Goal: Task Accomplishment & Management: Use online tool/utility

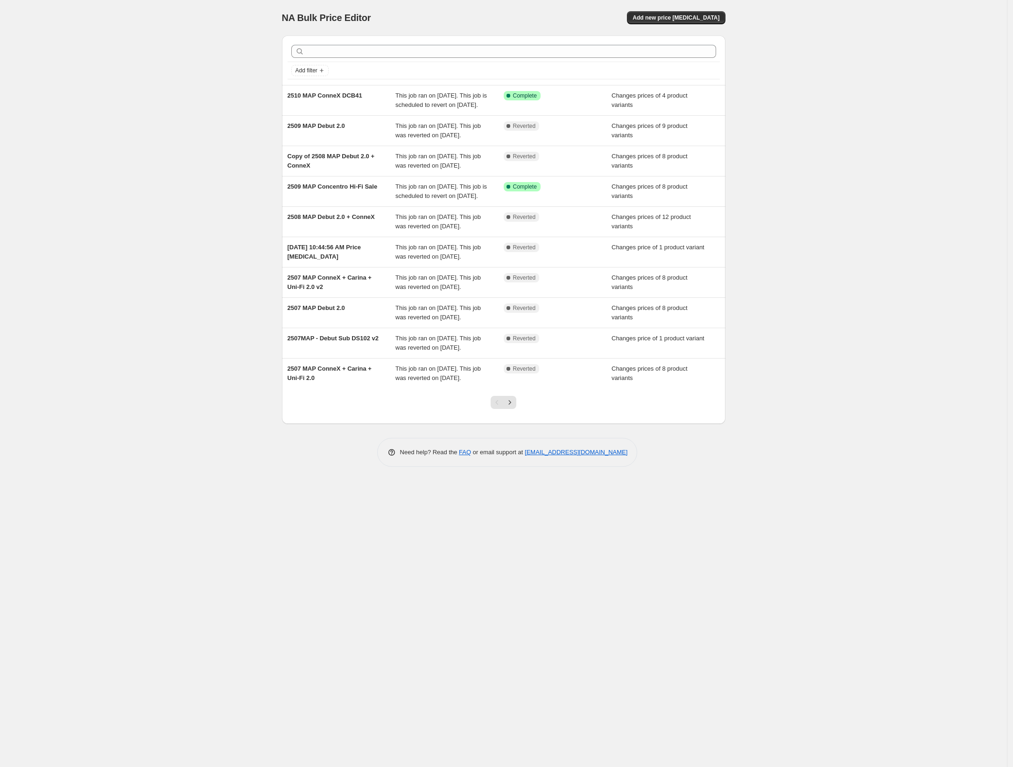
click at [817, 165] on div "NA Bulk Price Editor. This page is ready NA Bulk Price Editor Add new price cha…" at bounding box center [503, 383] width 1007 height 767
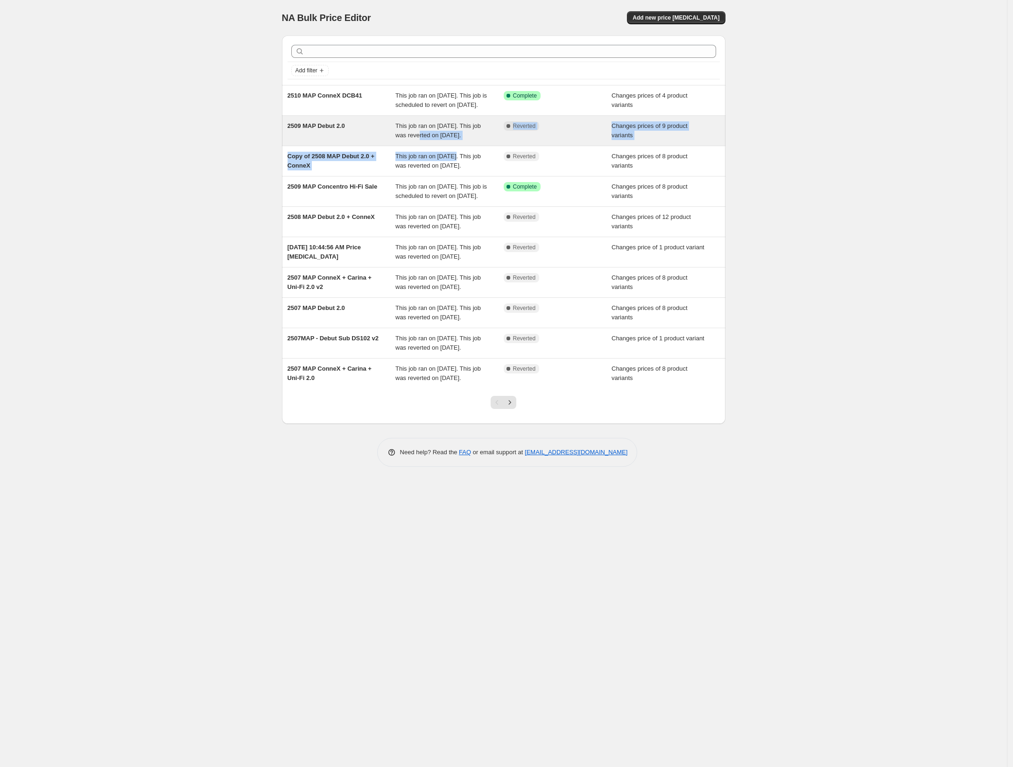
drag, startPoint x: 447, startPoint y: 160, endPoint x: 455, endPoint y: 142, distance: 19.2
click at [430, 142] on ul "2510 MAP ConneX DCB41 This job ran on [DATE]. This job is scheduled to revert o…" at bounding box center [503, 236] width 443 height 303
click at [488, 140] on div "This job ran on [DATE]. This job was reverted on [DATE]." at bounding box center [449, 130] width 108 height 19
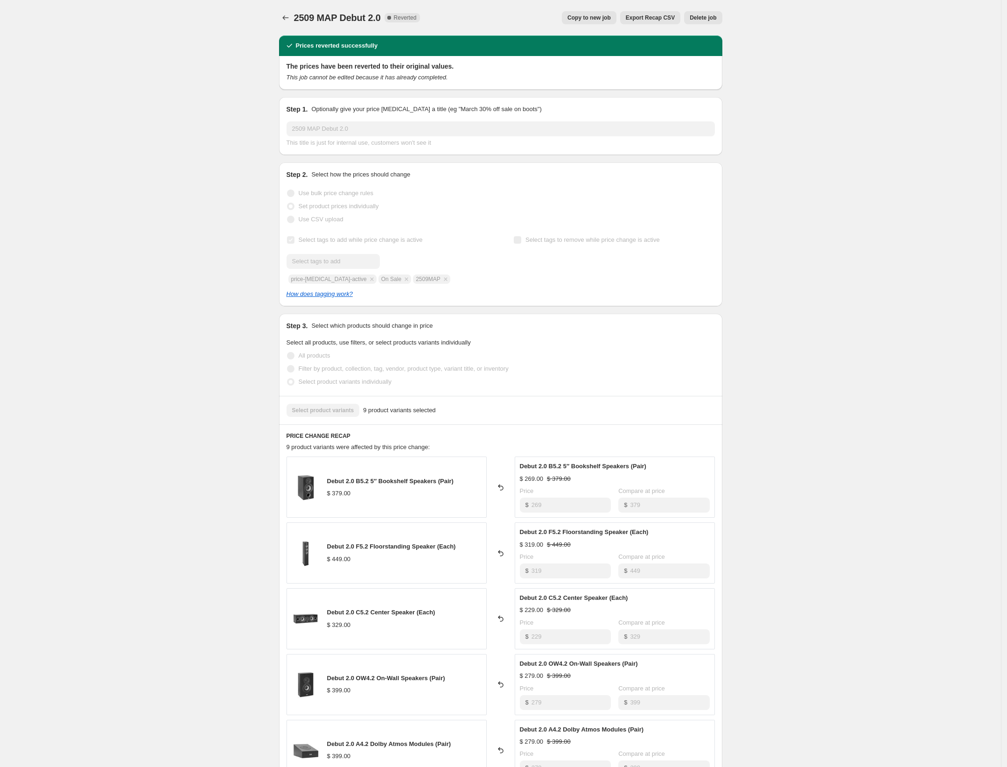
click at [201, 61] on div "2509 MAP Debut 2.0. This page is ready 2509 MAP Debut 2.0 Complete Reverted Cop…" at bounding box center [500, 546] width 1001 height 1092
click at [286, 20] on icon "Price change jobs" at bounding box center [285, 17] width 9 height 9
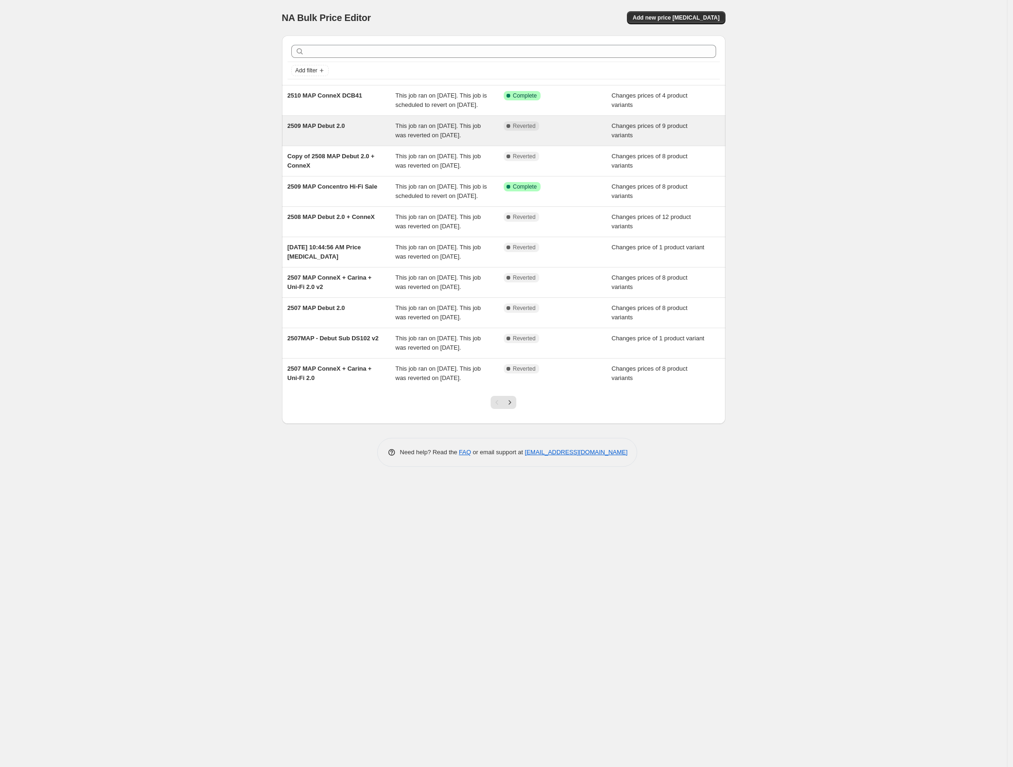
click at [365, 140] on div "2509 MAP Debut 2.0" at bounding box center [342, 130] width 108 height 19
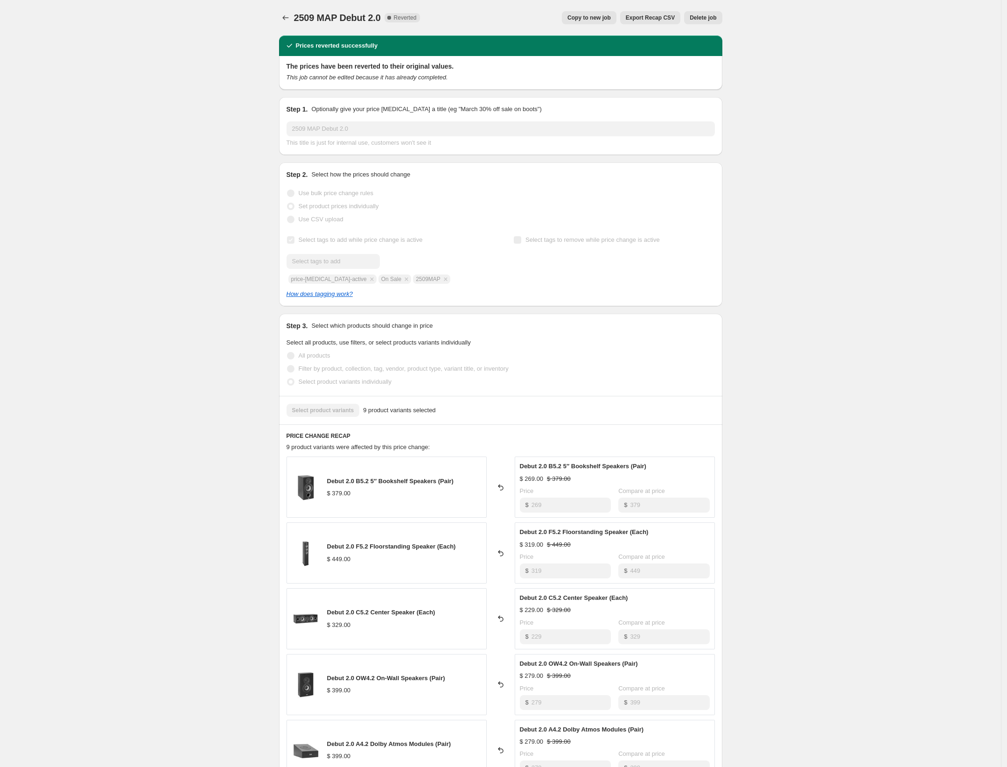
click at [864, 282] on div "2509 MAP Debut 2.0. This page is ready 2509 MAP Debut 2.0 Complete Reverted Cop…" at bounding box center [500, 546] width 1001 height 1092
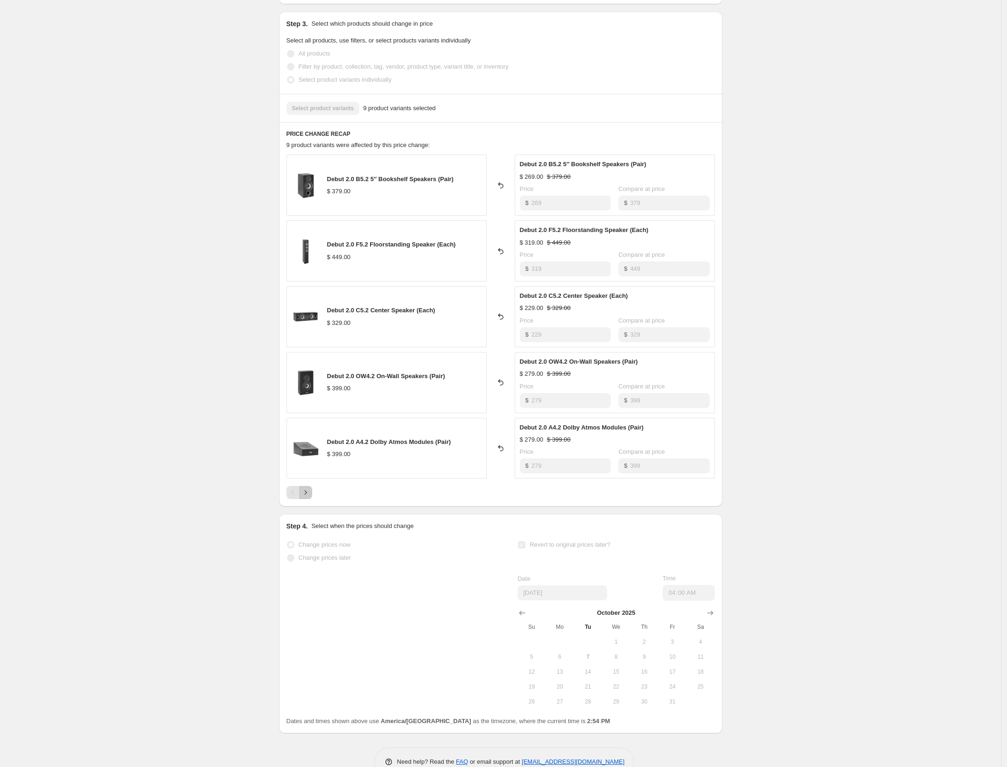
click at [306, 488] on icon "Next" at bounding box center [305, 492] width 9 height 9
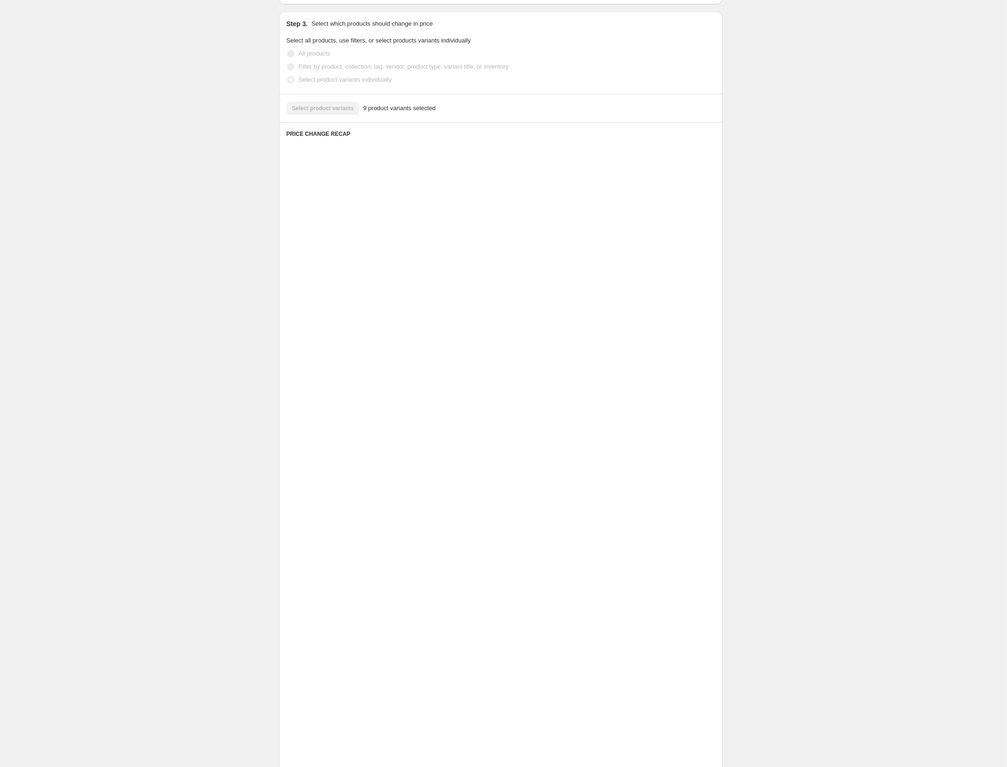
scroll to position [257, 0]
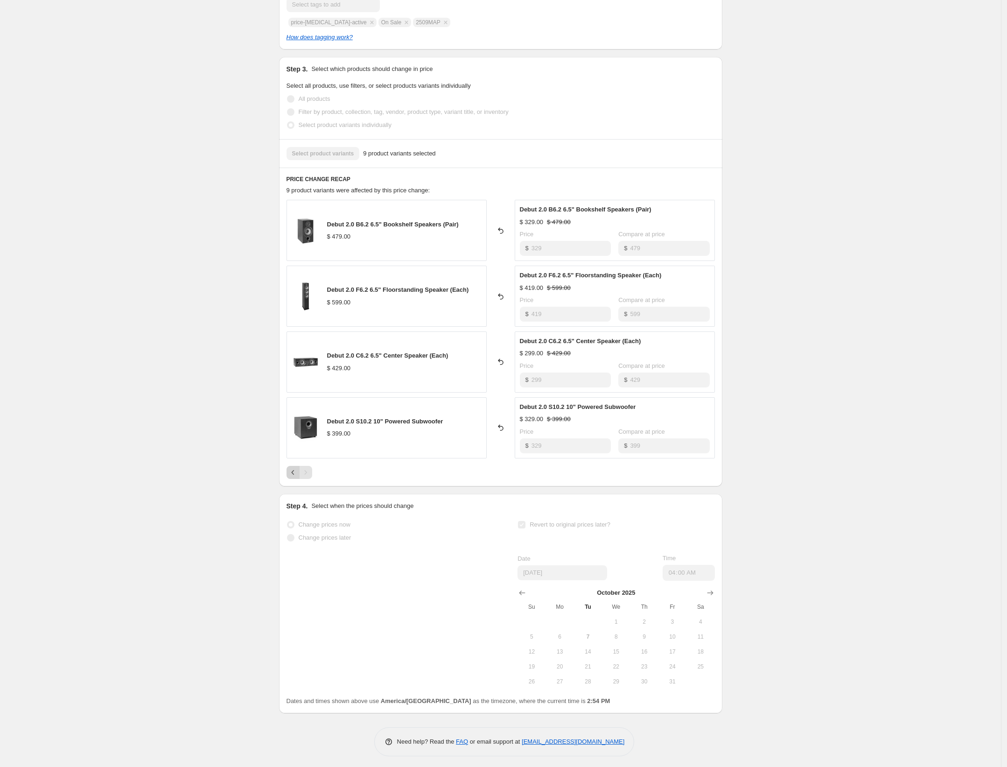
click at [295, 471] on icon "Previous" at bounding box center [292, 472] width 9 height 9
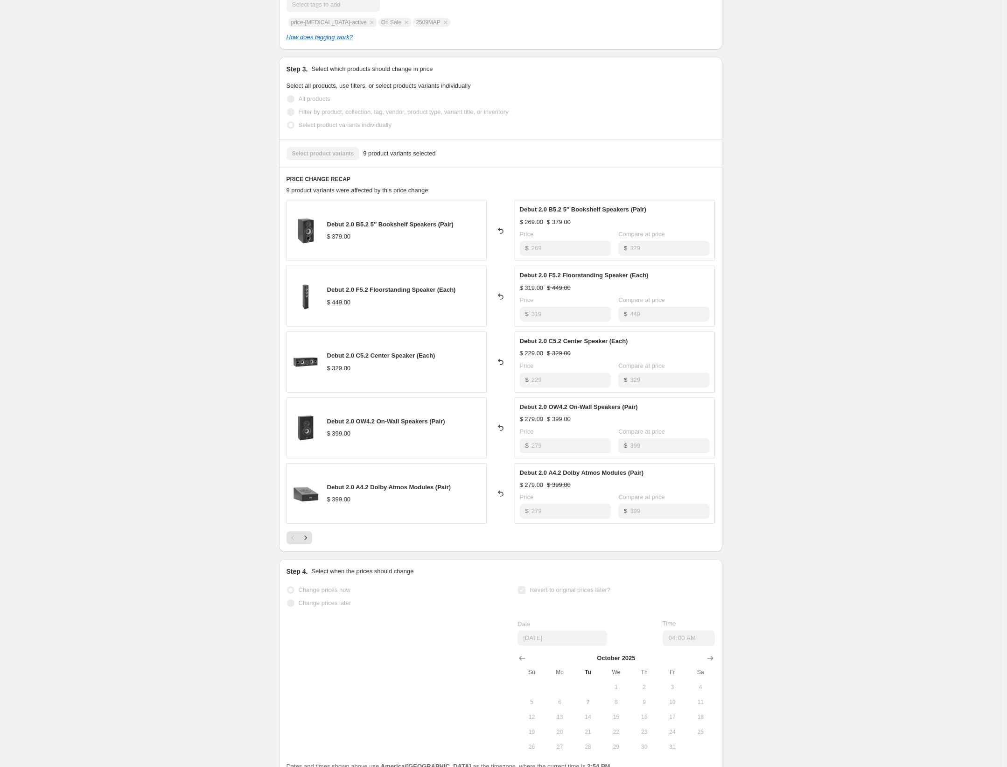
click at [914, 466] on div "2509 MAP Debut 2.0. This page is ready 2509 MAP Debut 2.0 Complete Reverted Cop…" at bounding box center [500, 289] width 1001 height 1092
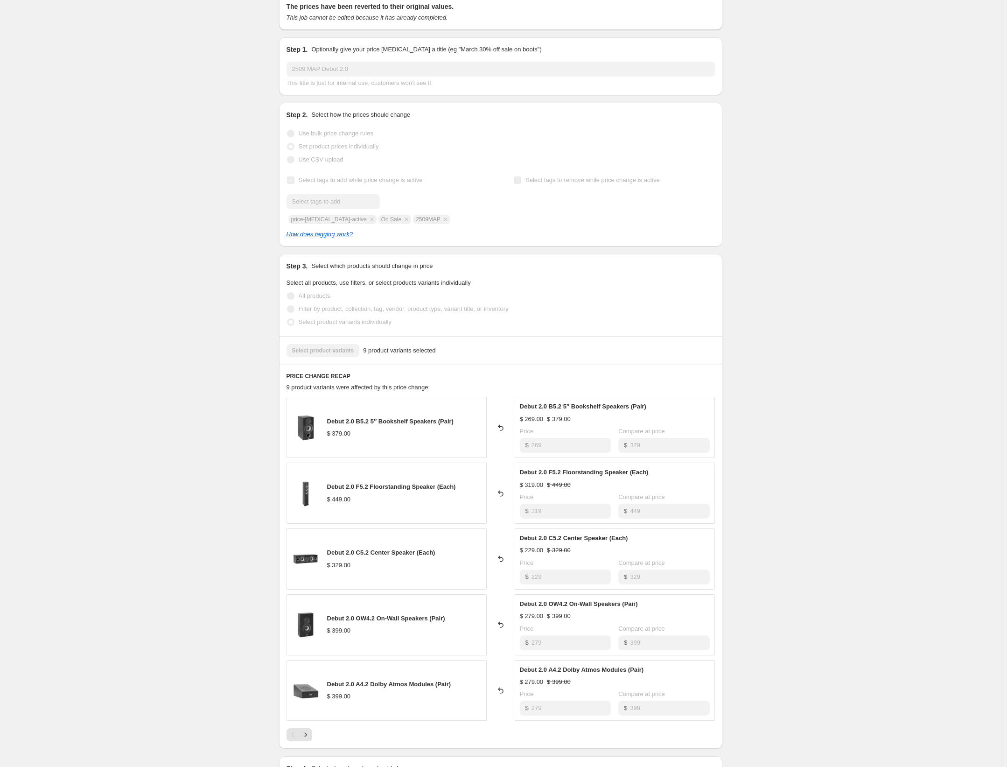
scroll to position [0, 0]
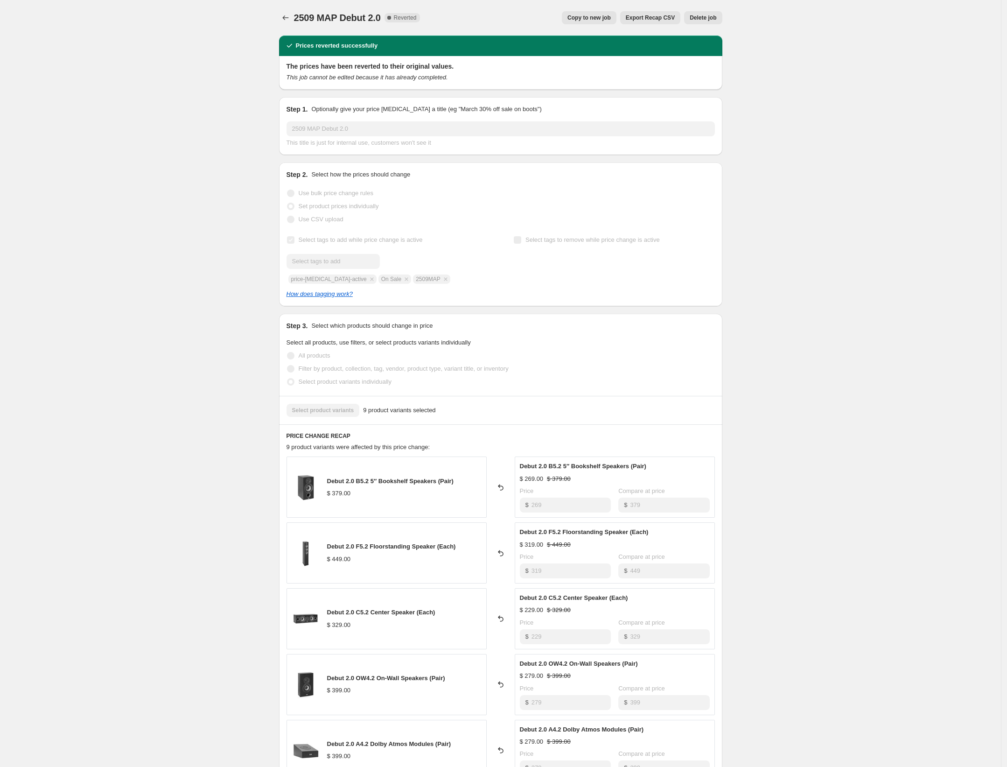
click at [885, 417] on div "2509 MAP Debut 2.0. This page is ready 2509 MAP Debut 2.0 Complete Reverted Cop…" at bounding box center [500, 546] width 1001 height 1092
click at [596, 16] on span "Copy to new job" at bounding box center [589, 17] width 43 height 7
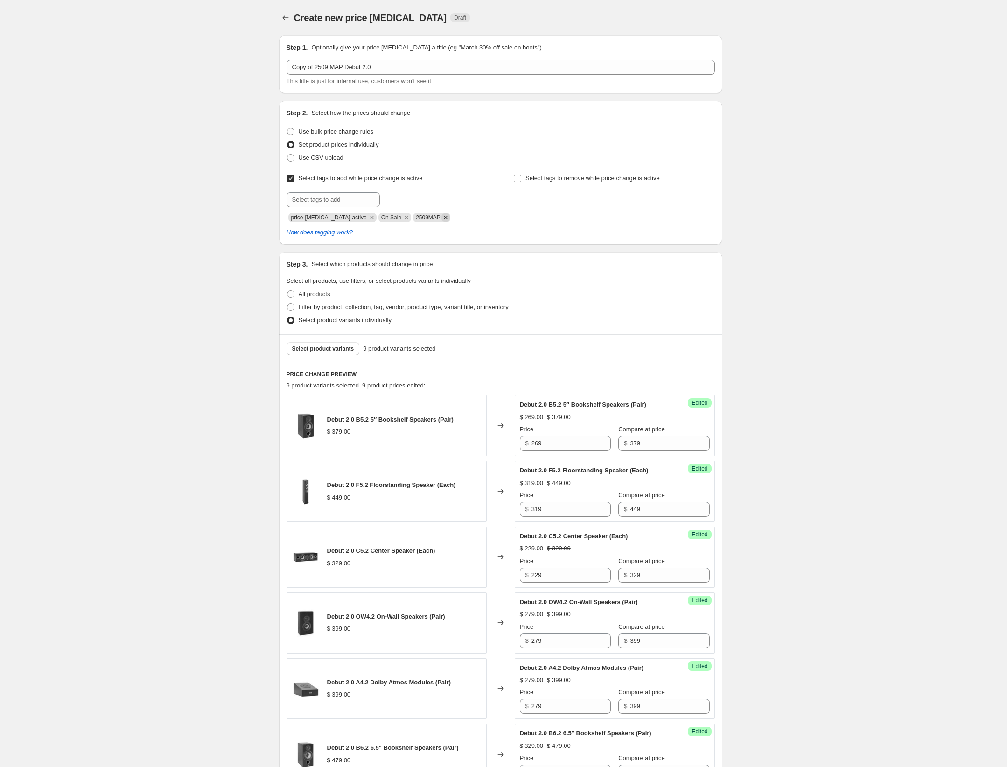
click at [442, 216] on icon "Remove 2509MAP" at bounding box center [446, 217] width 8 height 8
click at [327, 200] on input "text" at bounding box center [333, 199] width 93 height 15
type input "2510MAP"
click at [540, 181] on span "Select tags to remove while price change is active" at bounding box center [593, 178] width 134 height 7
click at [521, 181] on input "Select tags to remove while price change is active" at bounding box center [517, 178] width 7 height 7
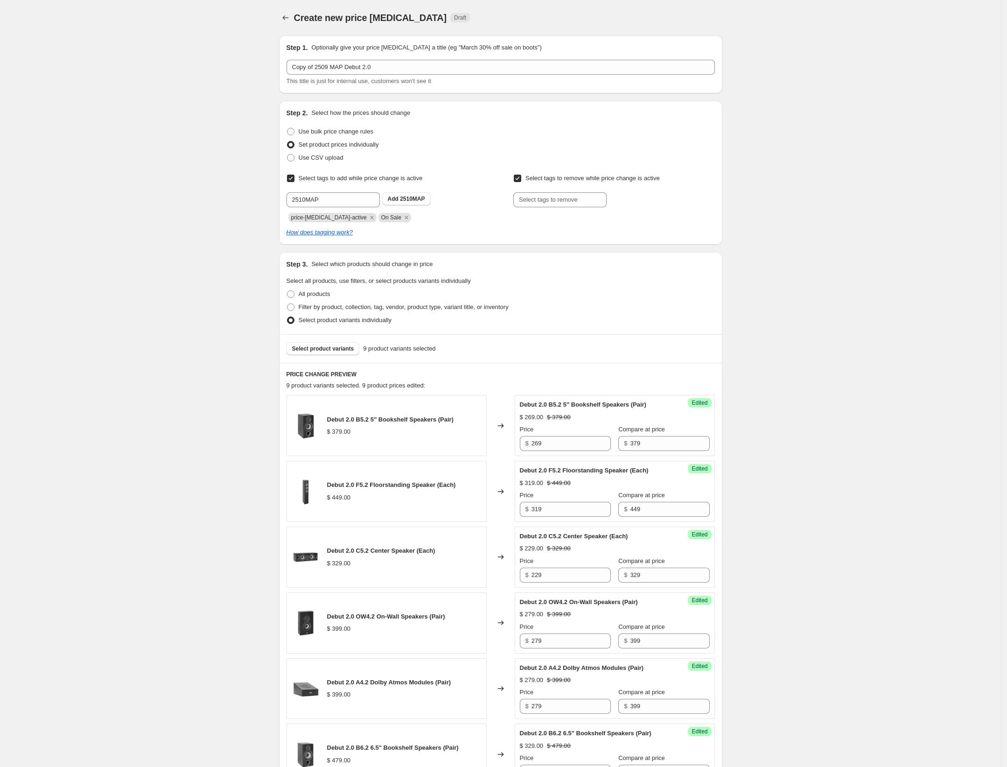
click at [515, 177] on div "Select tags to add while price change is active Submit 2510MAP Add 2510MAP pric…" at bounding box center [501, 197] width 428 height 50
click at [520, 181] on input "Select tags to remove while price change is active" at bounding box center [517, 178] width 7 height 7
checkbox input "false"
click at [819, 143] on div "Create new price [MEDICAL_DATA]. This page is ready Create new price [MEDICAL_D…" at bounding box center [500, 577] width 1001 height 1154
click at [413, 198] on span "2510MAP" at bounding box center [412, 199] width 25 height 7
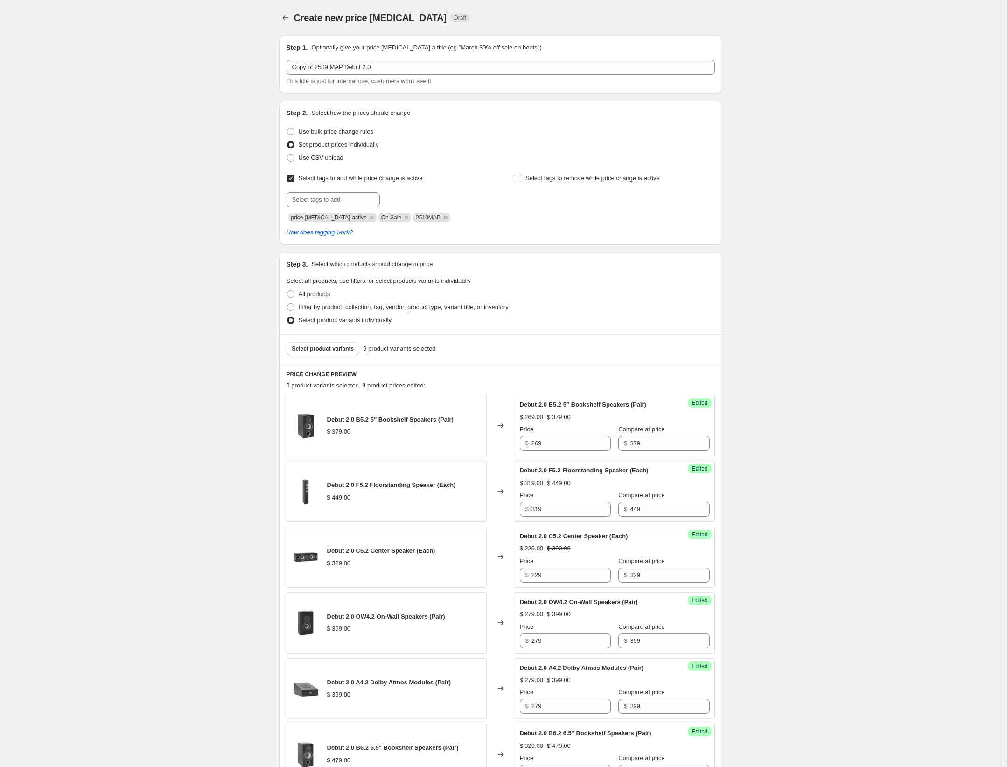
click at [952, 213] on div "Create new price [MEDICAL_DATA]. This page is ready Create new price [MEDICAL_D…" at bounding box center [500, 577] width 1001 height 1154
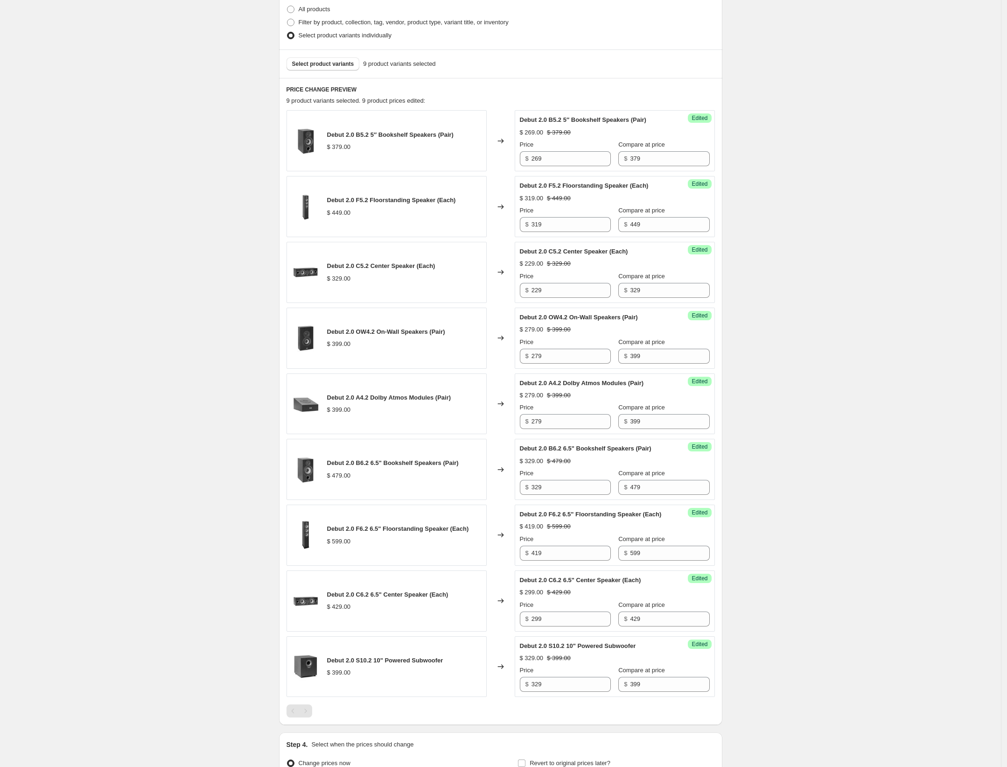
scroll to position [411, 0]
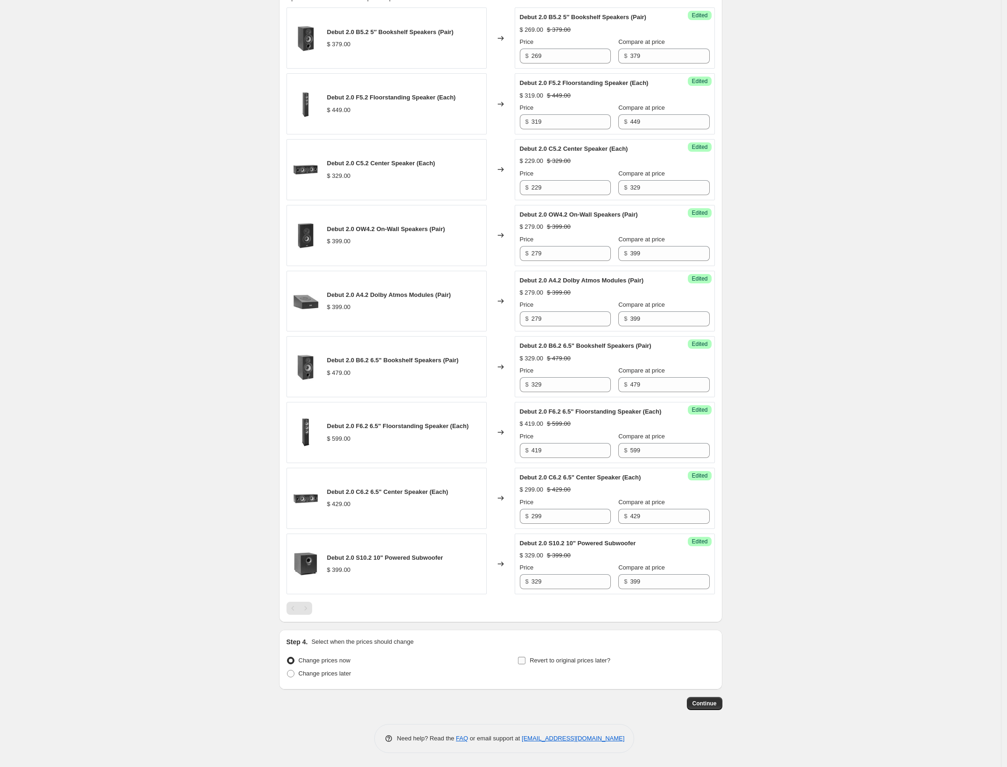
click at [524, 660] on input "Revert to original prices later?" at bounding box center [521, 660] width 7 height 7
checkbox input "true"
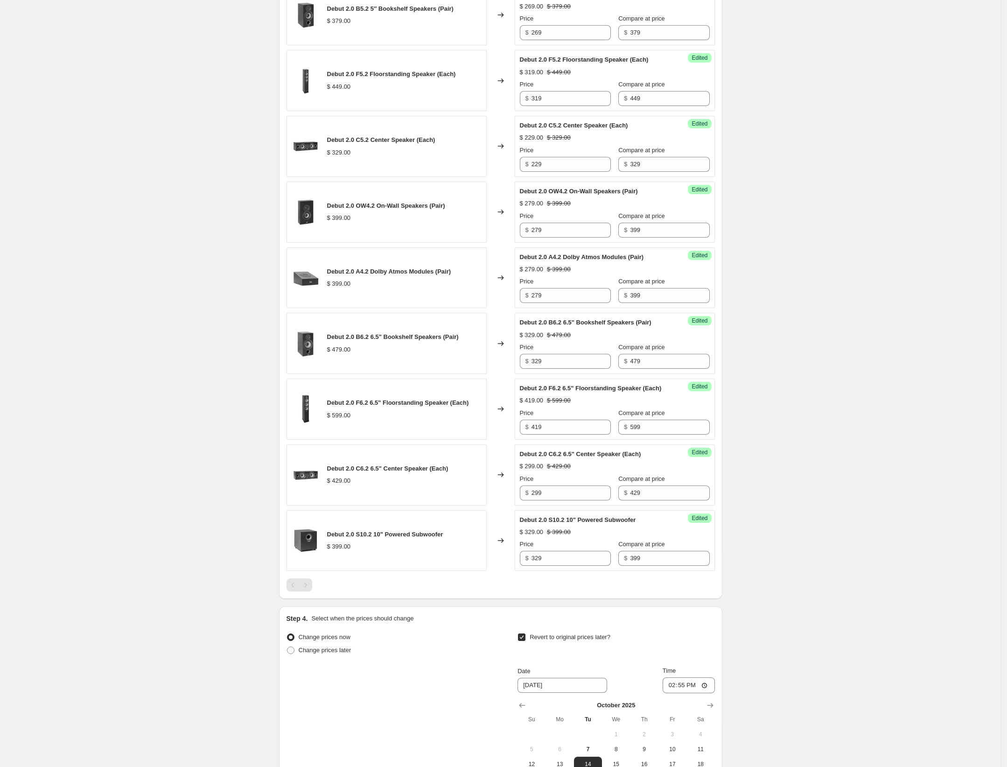
scroll to position [570, 0]
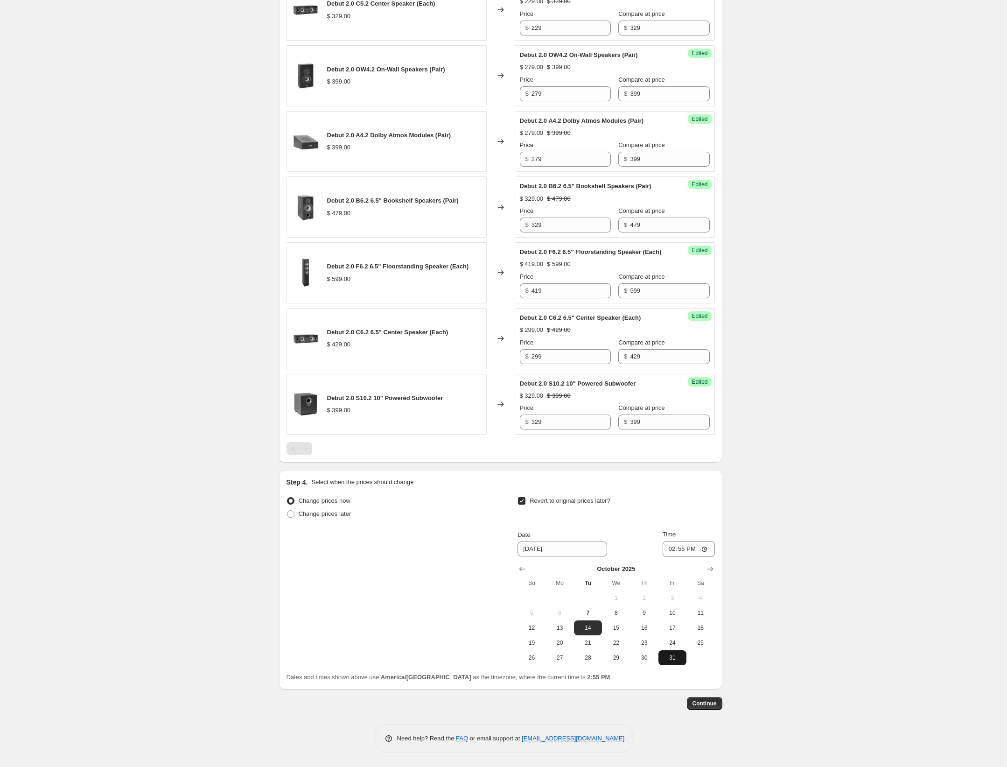
click at [675, 659] on span "31" at bounding box center [672, 657] width 21 height 7
click at [715, 568] on icon "Show next month, November 2025" at bounding box center [710, 568] width 9 height 9
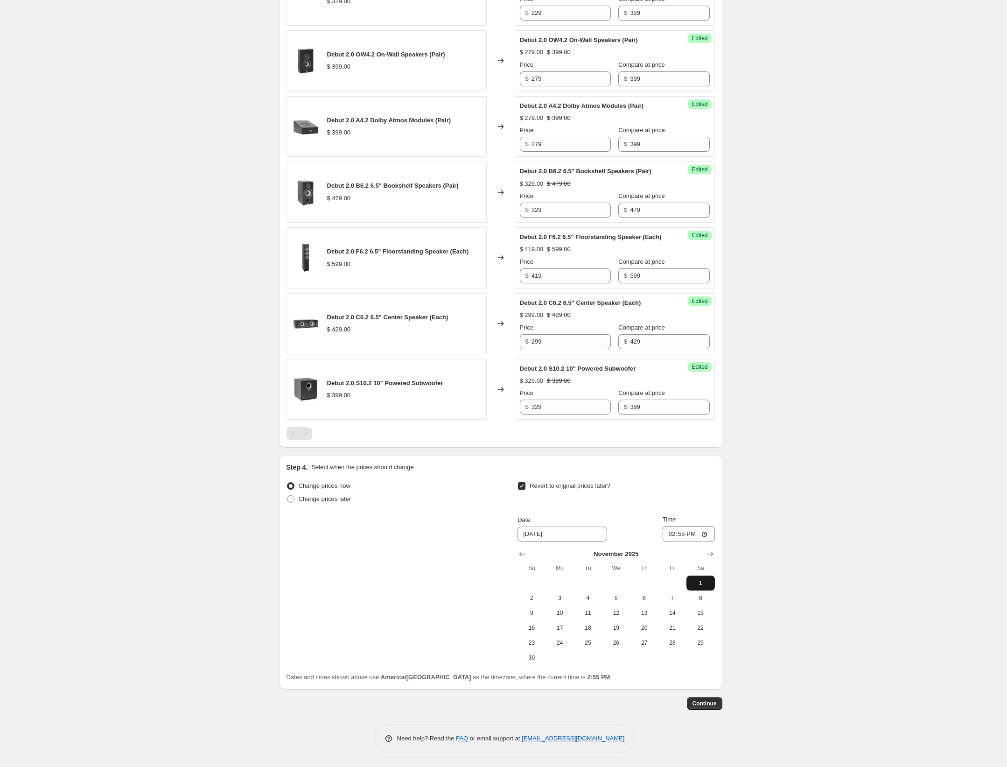
click at [703, 587] on span "1" at bounding box center [700, 582] width 21 height 7
type input "[DATE]"
click at [672, 542] on input "14:55" at bounding box center [689, 534] width 52 height 16
type input "04:00"
click at [833, 540] on div "Create new price [MEDICAL_DATA]. This page is ready Create new price [MEDICAL_D…" at bounding box center [500, 102] width 1001 height 1329
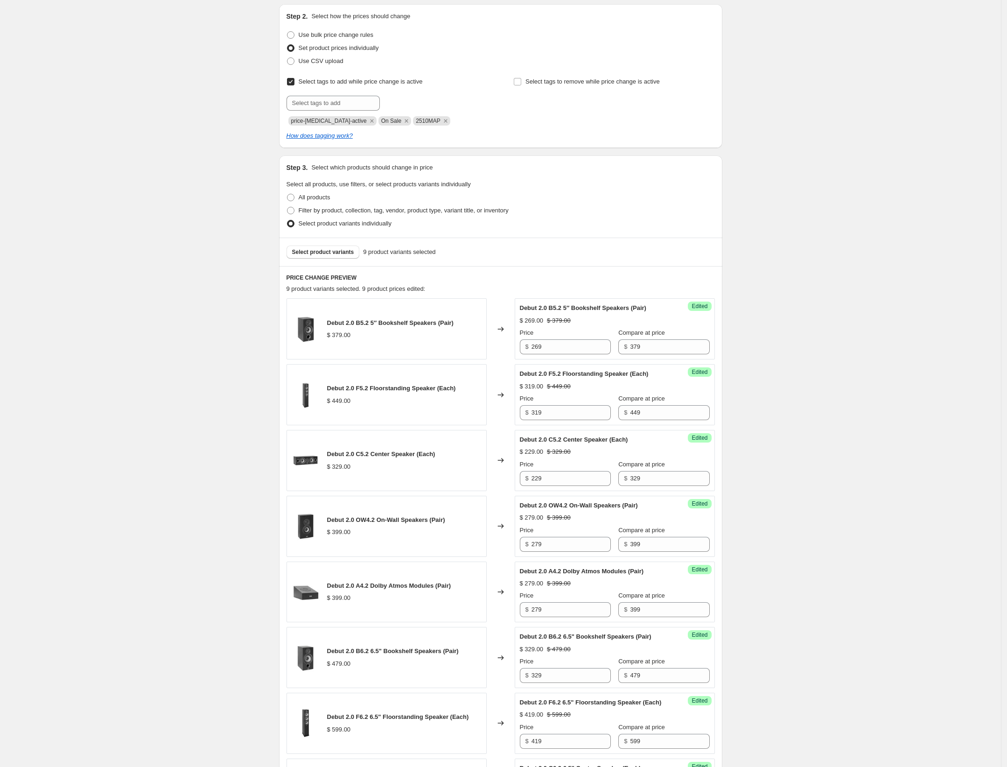
scroll to position [0, 0]
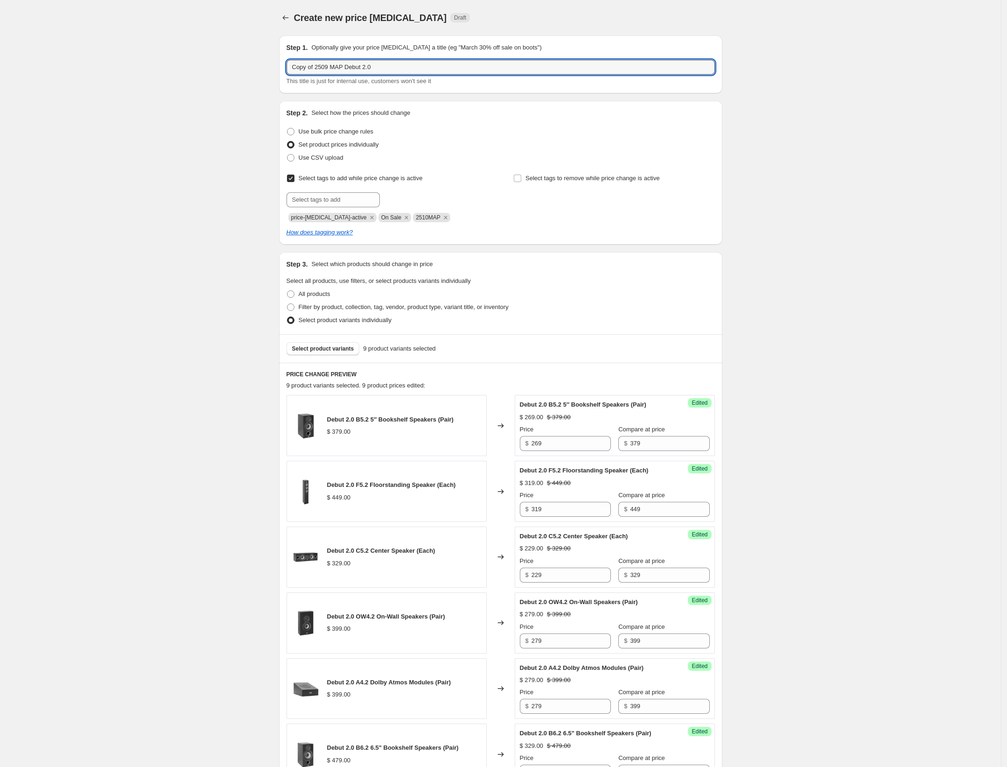
drag, startPoint x: 320, startPoint y: 66, endPoint x: 276, endPoint y: 64, distance: 43.9
click at [276, 64] on div "Step 1. Optionally give your price [MEDICAL_DATA] a title (eg "March 30% off sa…" at bounding box center [497, 650] width 451 height 1244
click at [309, 66] on input "2509 MAP Debut 2.0" at bounding box center [501, 67] width 428 height 15
click at [388, 66] on input "2510 MAP Debut 2.0" at bounding box center [501, 67] width 428 height 15
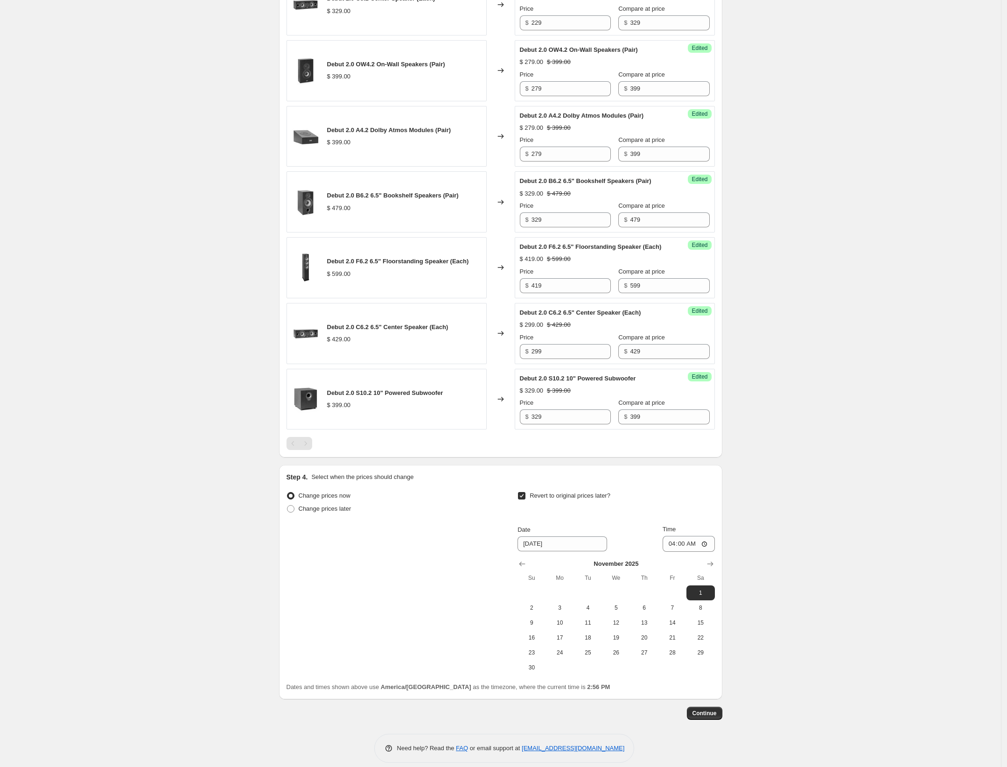
scroll to position [585, 0]
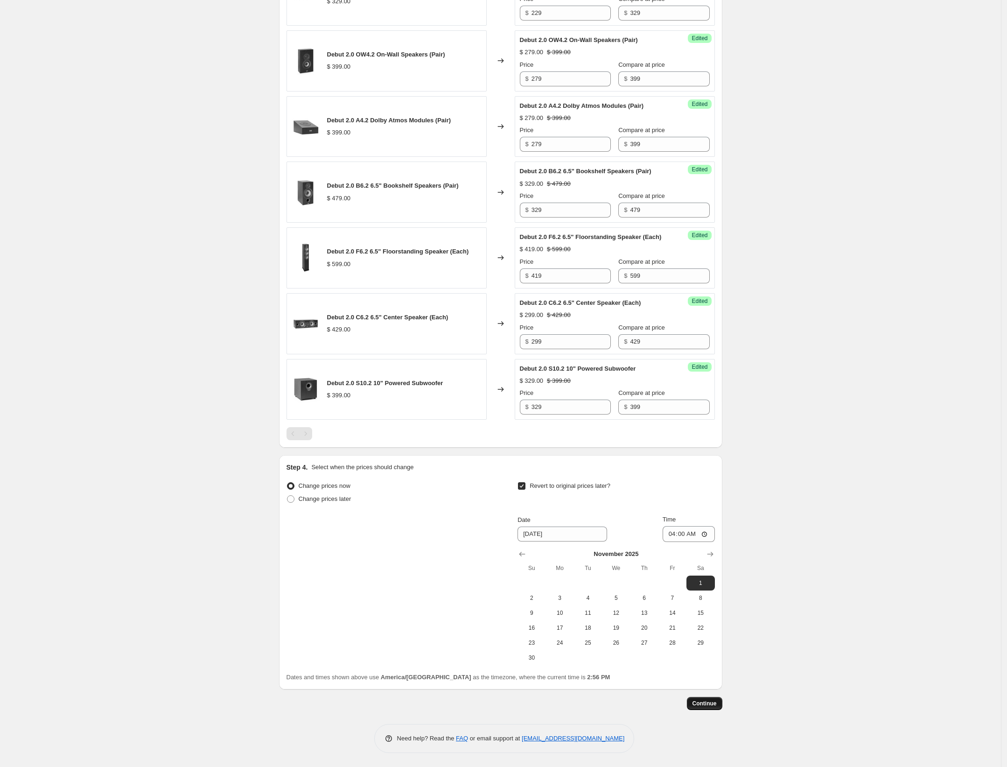
type input "2510 MAP Debut 2.0"
click at [708, 705] on span "Continue" at bounding box center [705, 703] width 24 height 7
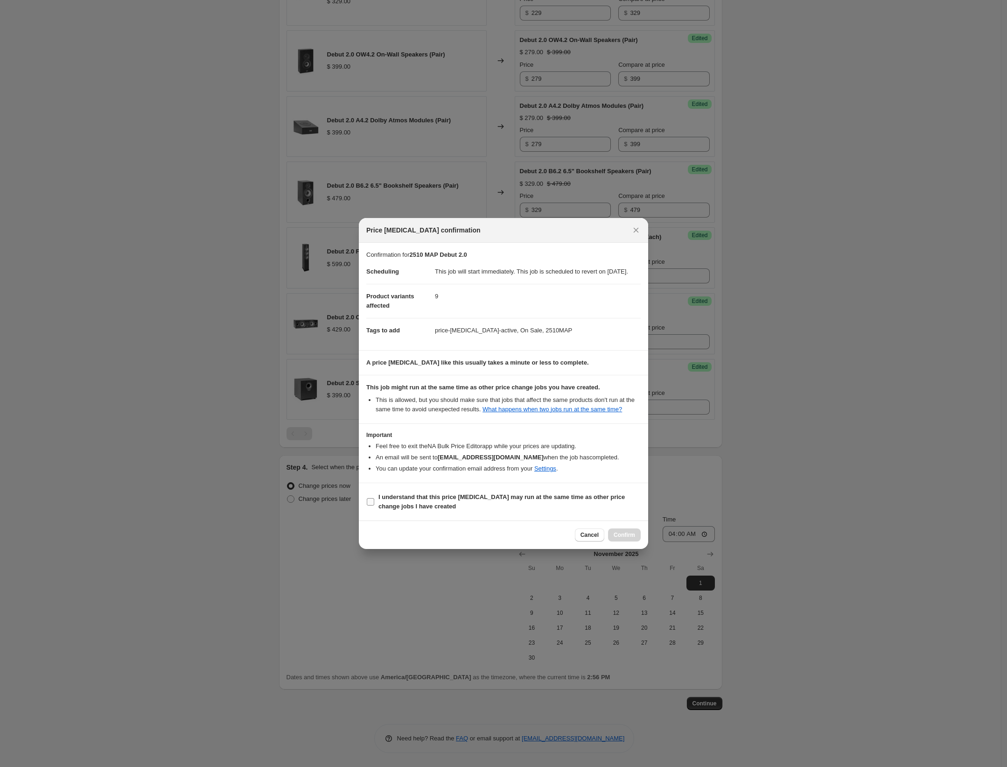
click at [371, 505] on input "I understand that this price [MEDICAL_DATA] may run at the same time as other p…" at bounding box center [370, 501] width 7 height 7
checkbox input "true"
click at [627, 539] on span "Confirm" at bounding box center [624, 534] width 21 height 7
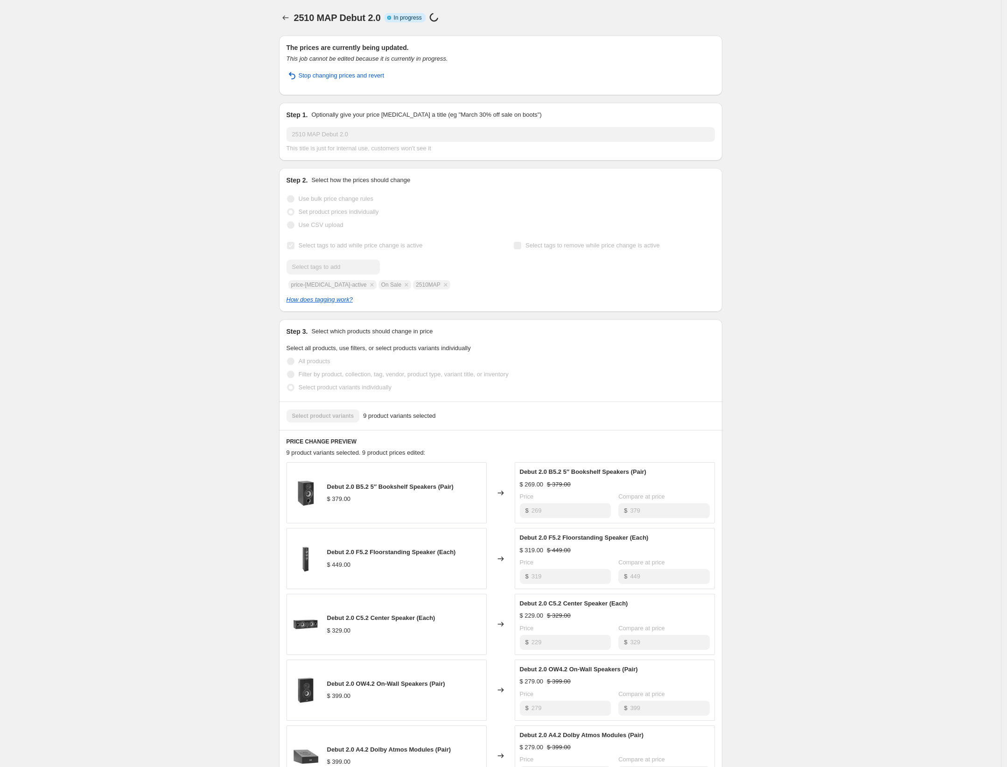
click at [803, 453] on div "2510 MAP Debut 2.0. This page is ready 2510 MAP Debut 2.0 Info Partially comple…" at bounding box center [500, 687] width 1001 height 1375
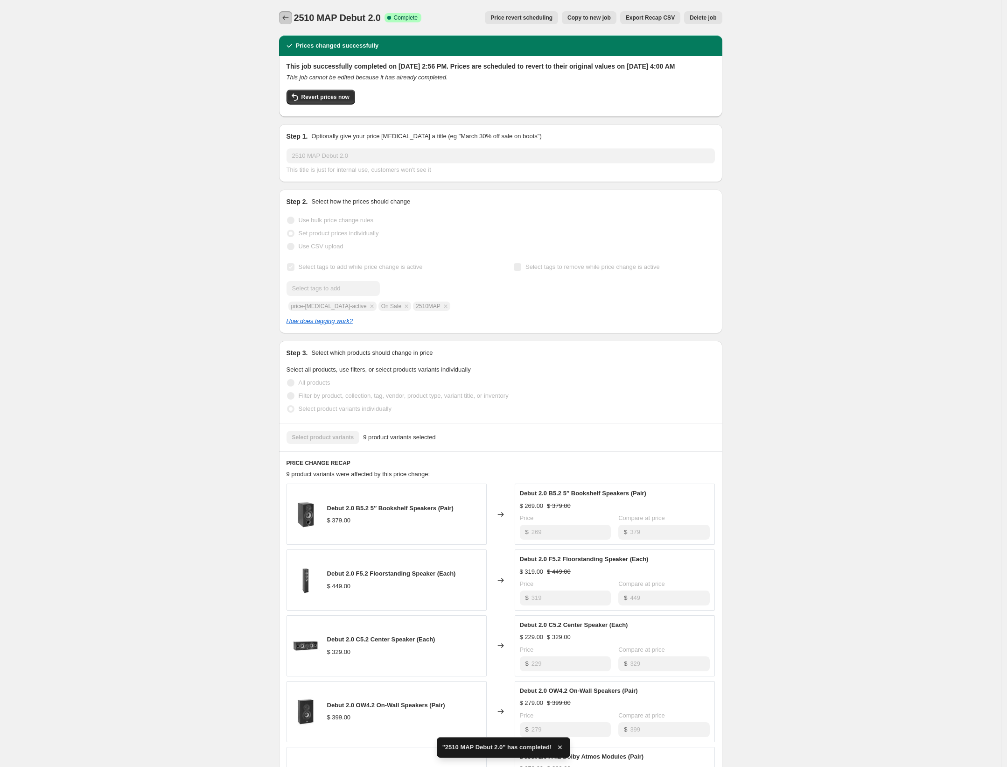
click at [290, 17] on icon "Price change jobs" at bounding box center [285, 17] width 9 height 9
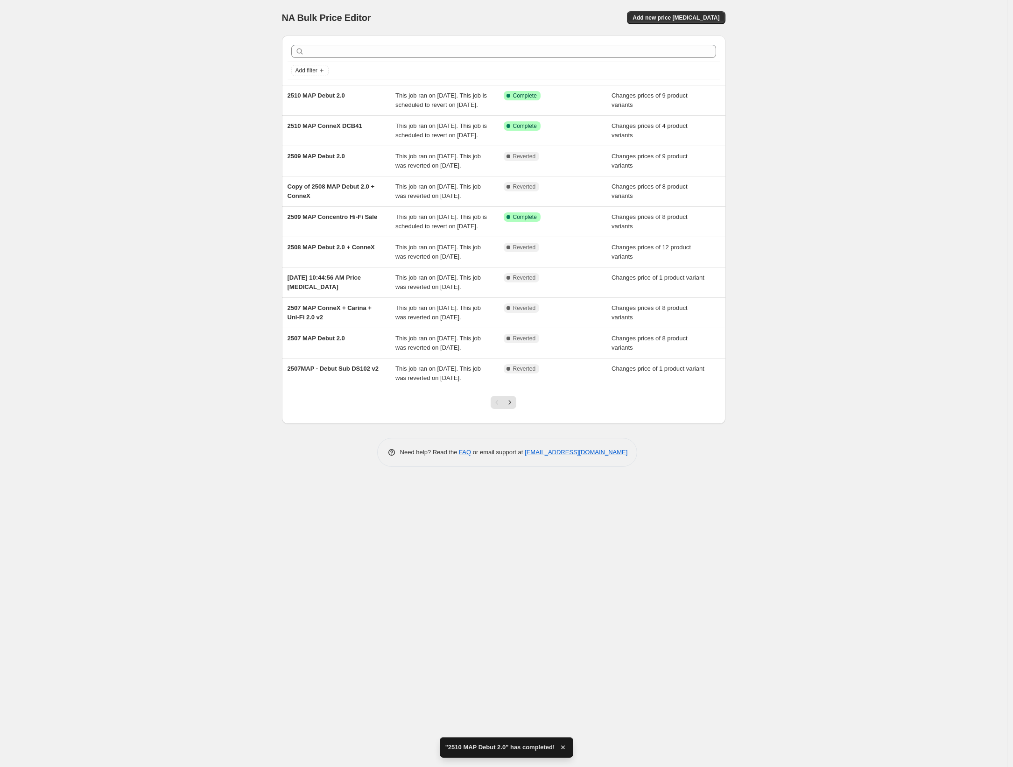
click at [831, 418] on div "NA Bulk Price Editor. This page is ready NA Bulk Price Editor Add new price [ME…" at bounding box center [503, 383] width 1007 height 767
click at [929, 344] on div "NA Bulk Price Editor. This page is ready NA Bulk Price Editor Add new price [ME…" at bounding box center [503, 383] width 1007 height 767
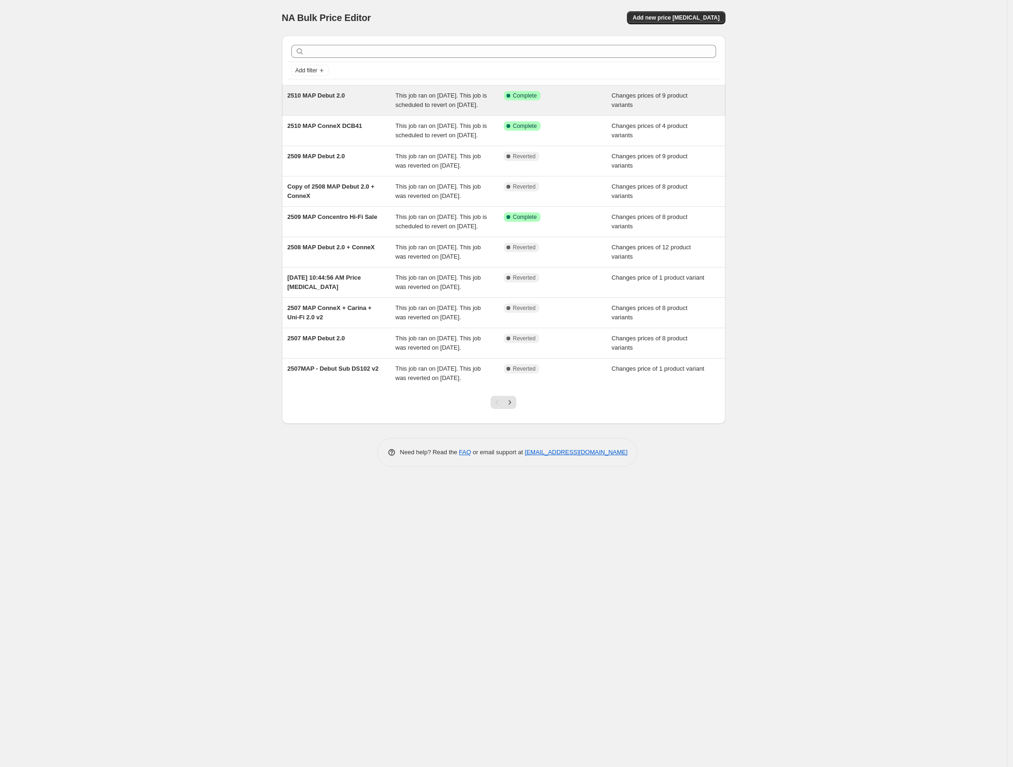
click at [348, 100] on div "2510 MAP Debut 2.0" at bounding box center [342, 100] width 108 height 19
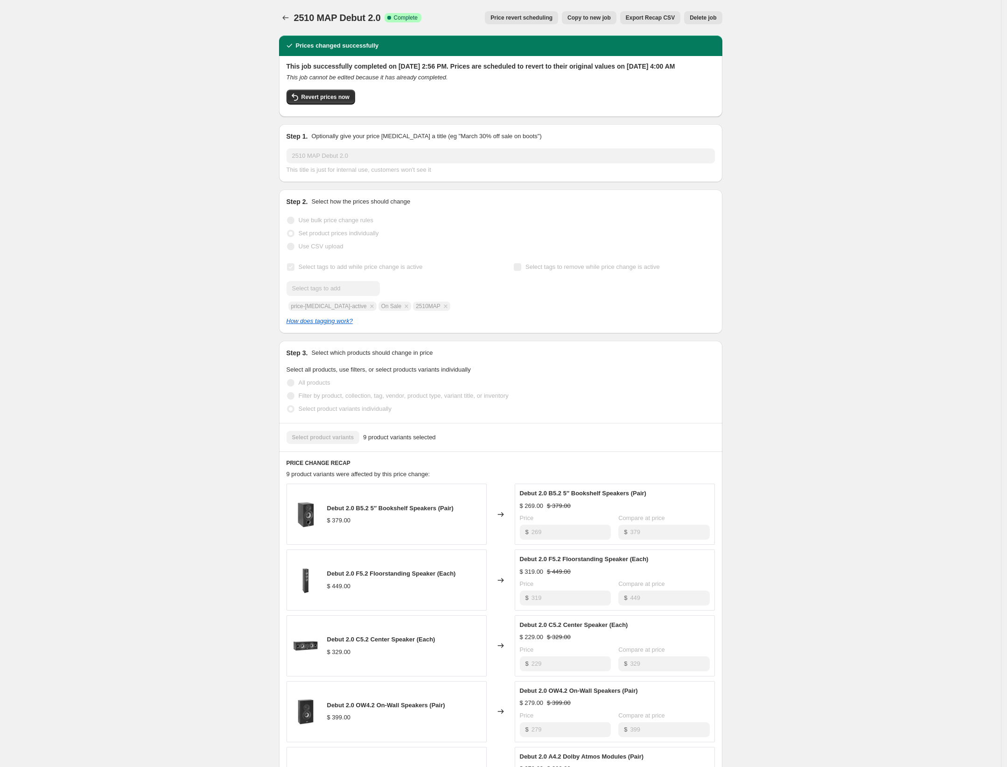
click at [598, 19] on span "Copy to new job" at bounding box center [589, 17] width 43 height 7
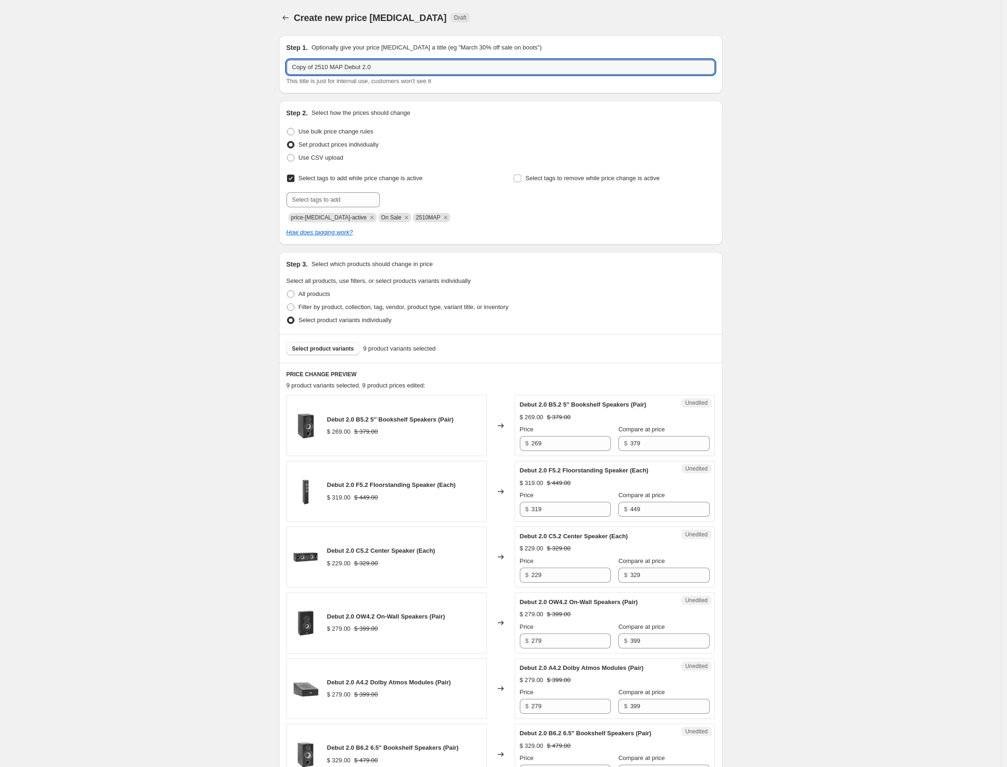
drag, startPoint x: 321, startPoint y: 68, endPoint x: 273, endPoint y: 66, distance: 48.1
click at [273, 66] on div "Create new price change job. This page is ready Create new price change job Dra…" at bounding box center [501, 577] width 466 height 1154
click at [788, 15] on div "Create new price change job. This page is ready Create new price change job Dra…" at bounding box center [500, 577] width 1001 height 1154
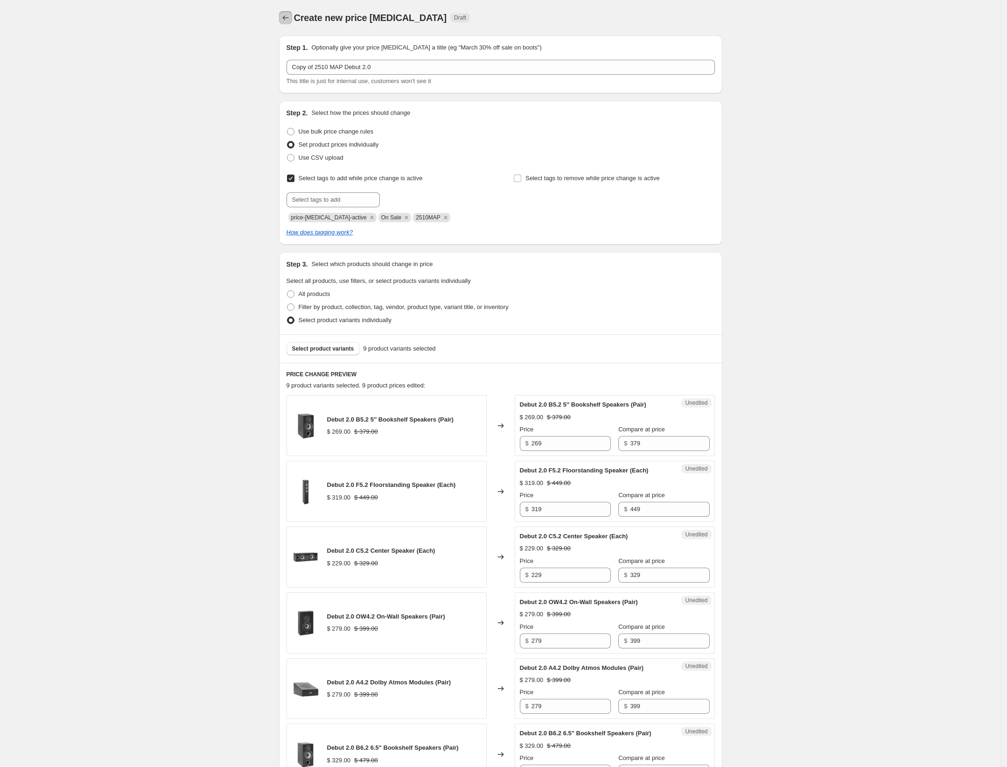
click at [288, 18] on icon "Price change jobs" at bounding box center [285, 17] width 9 height 9
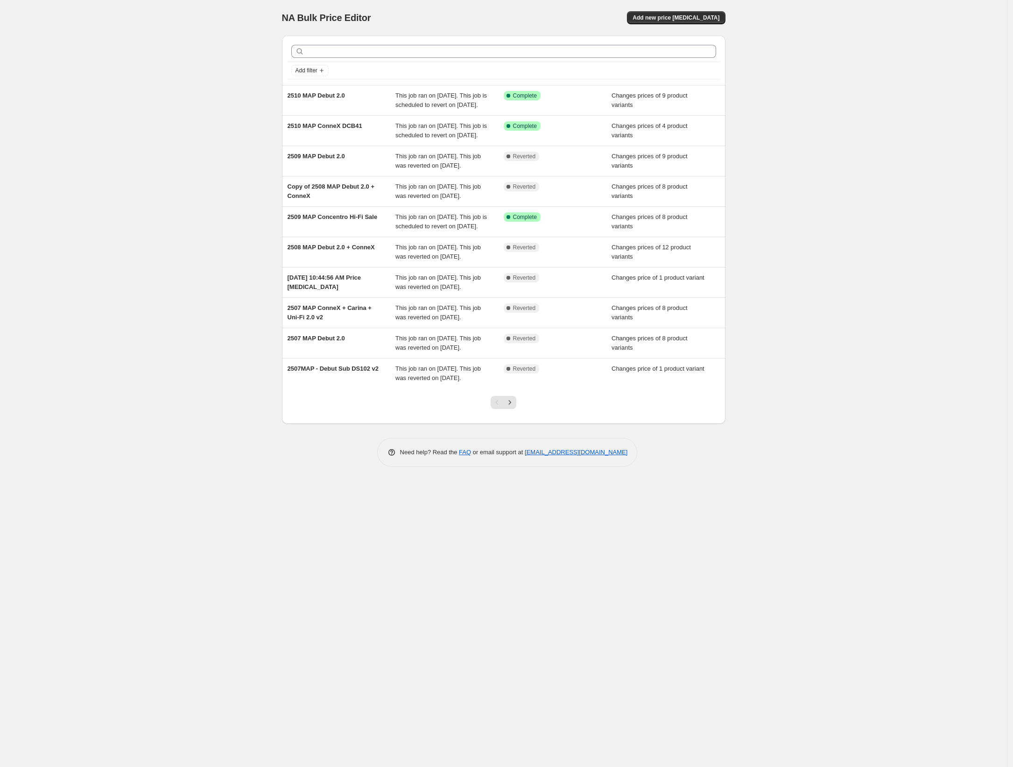
click at [875, 146] on div "NA Bulk Price Editor. This page is ready NA Bulk Price Editor Add new price [ME…" at bounding box center [503, 383] width 1007 height 767
